Goal: Transaction & Acquisition: Purchase product/service

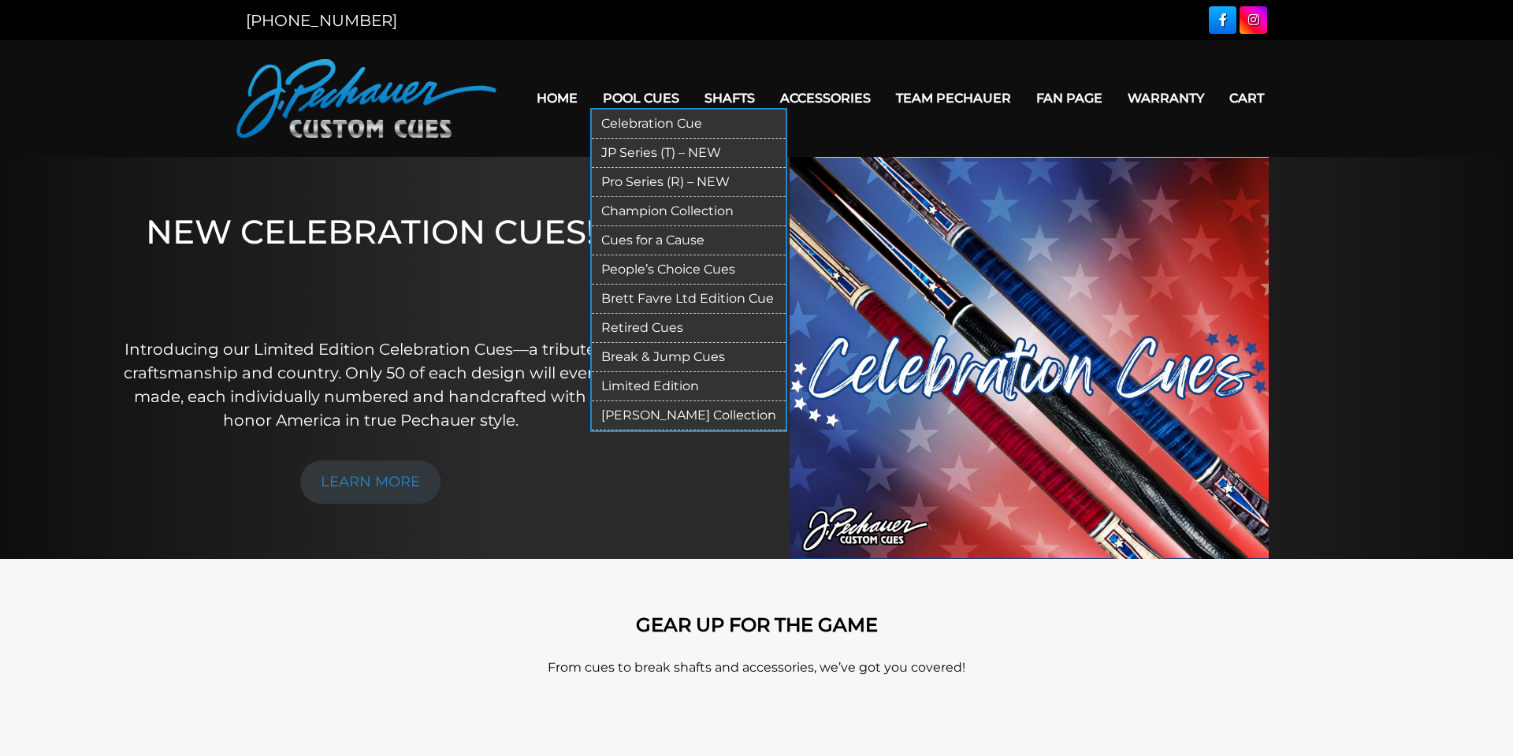
click at [671, 184] on link "Pro Series (R) – NEW" at bounding box center [689, 182] width 194 height 29
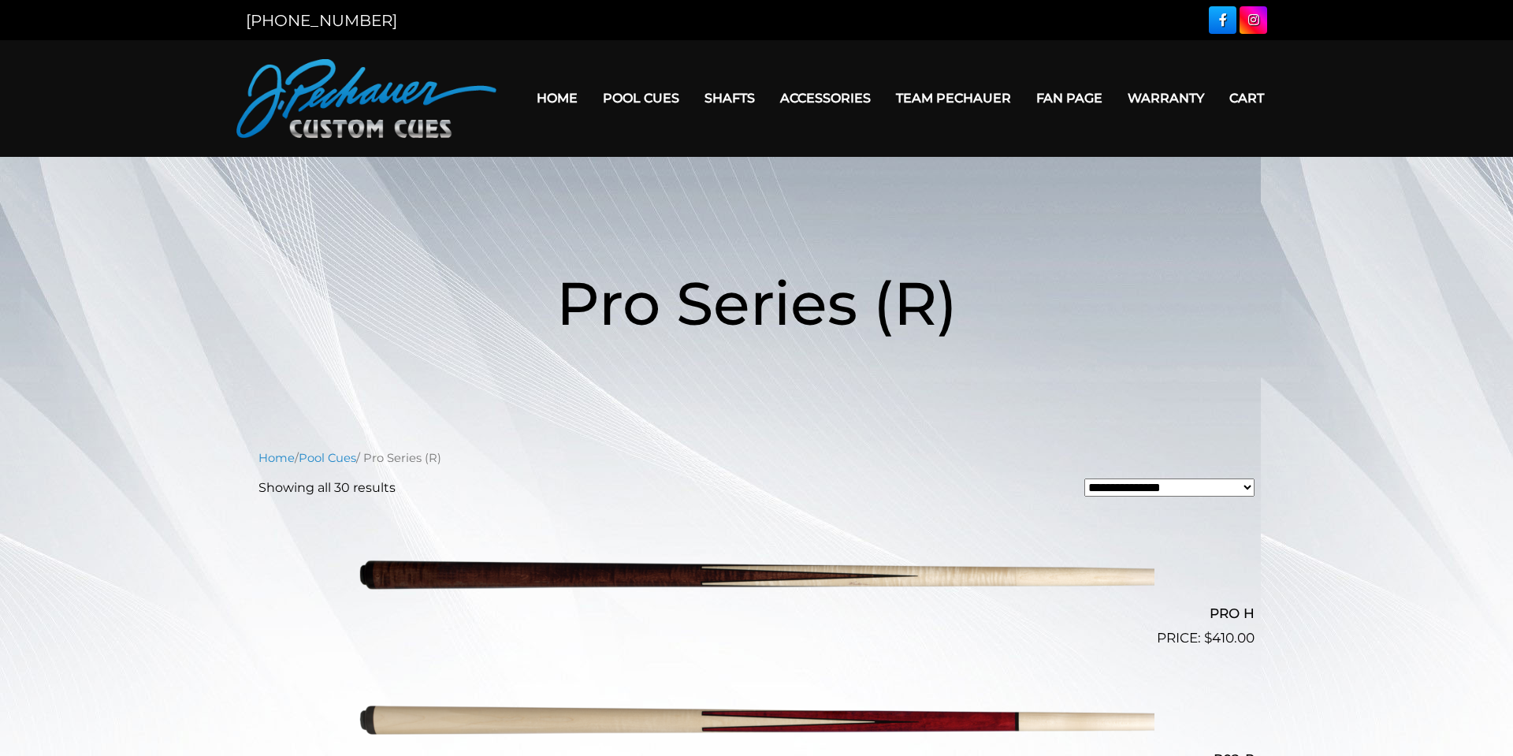
scroll to position [316, 0]
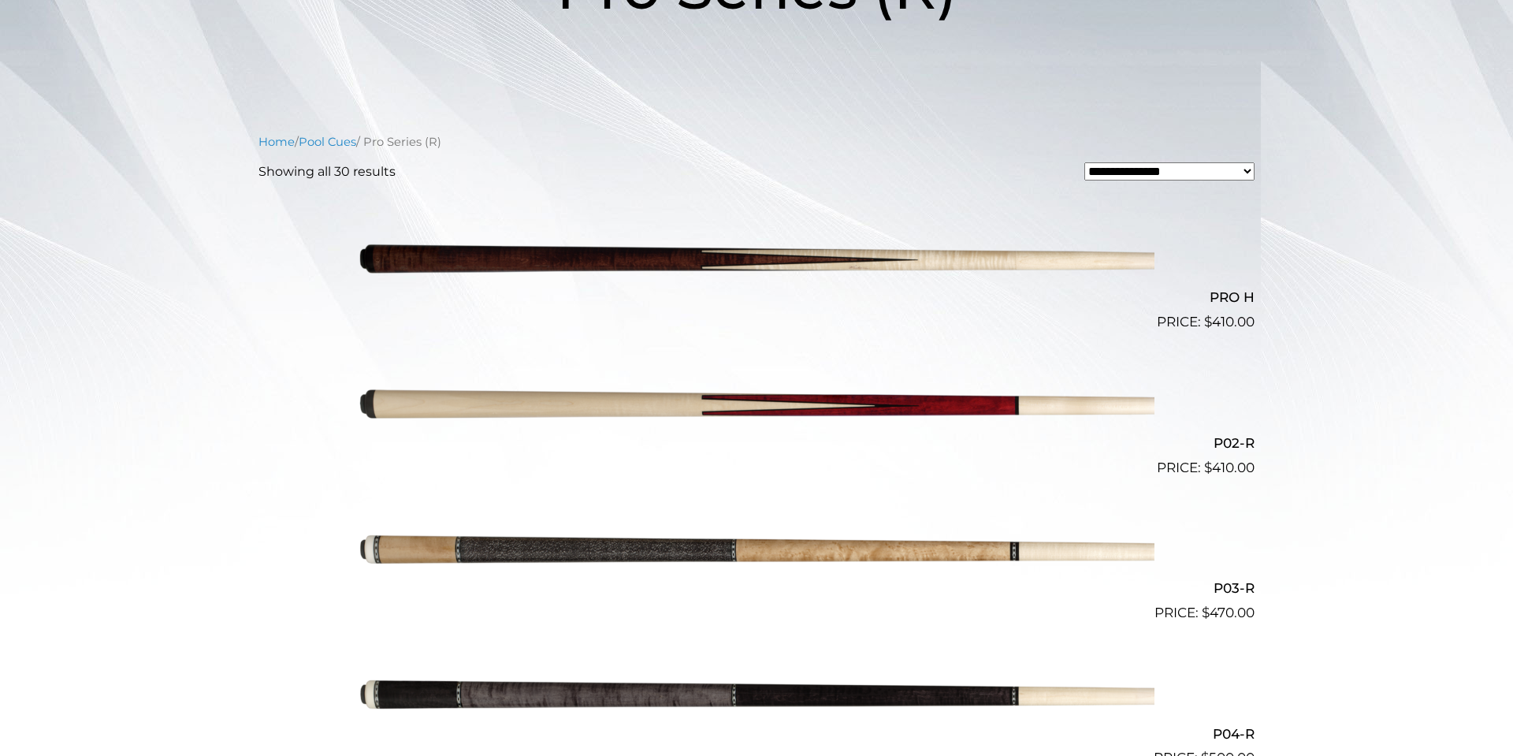
click at [635, 403] on img at bounding box center [757, 405] width 796 height 132
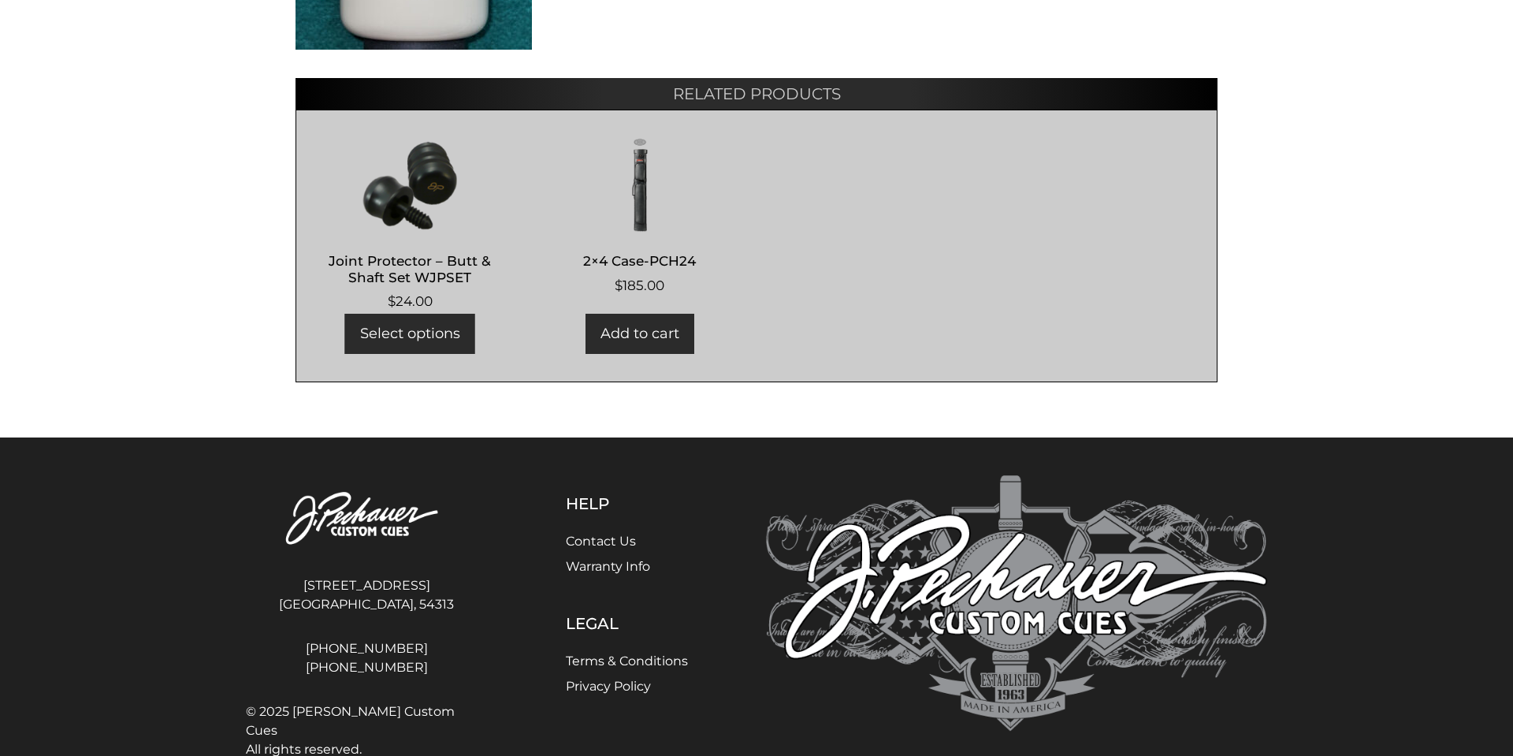
scroll to position [982, 0]
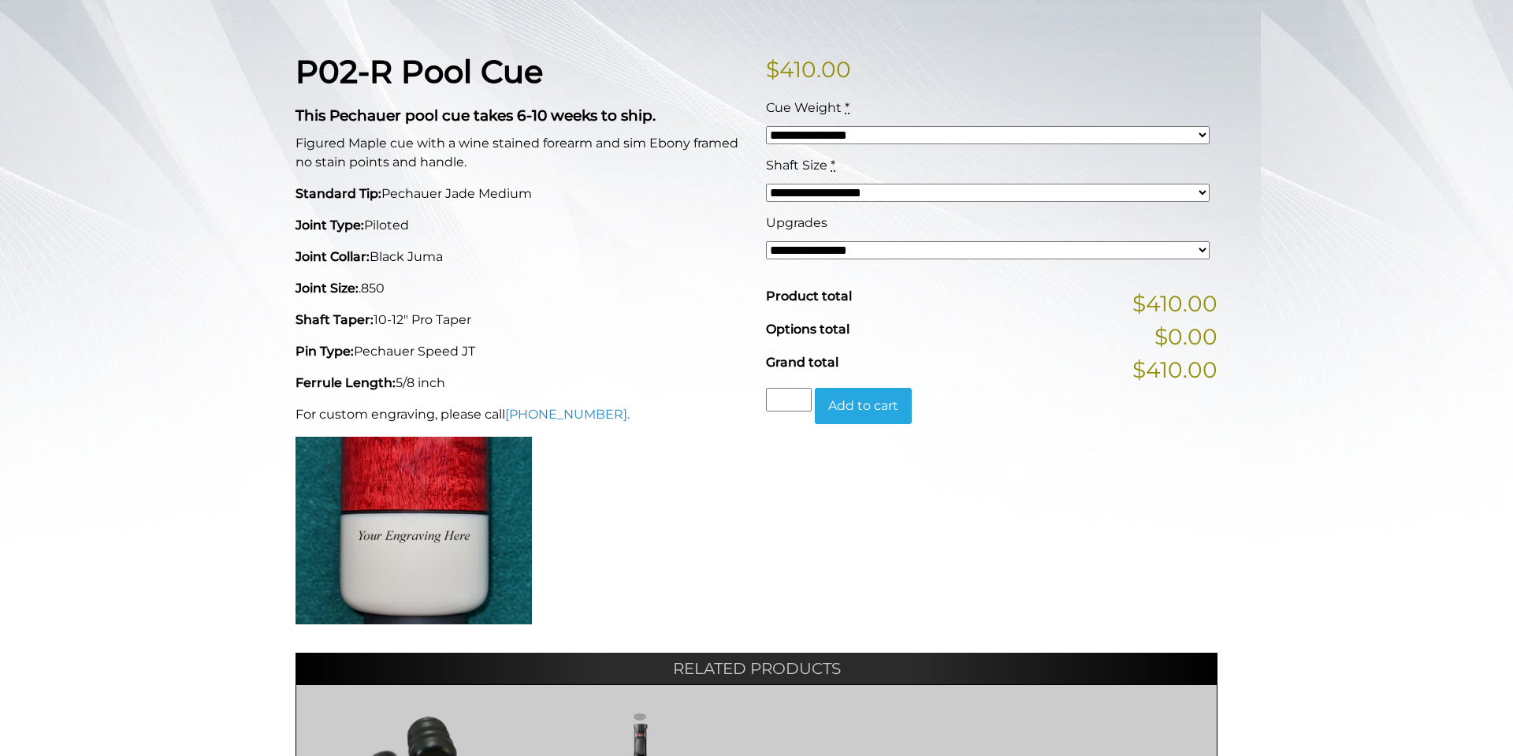
scroll to position [0, 0]
